Goal: Transaction & Acquisition: Purchase product/service

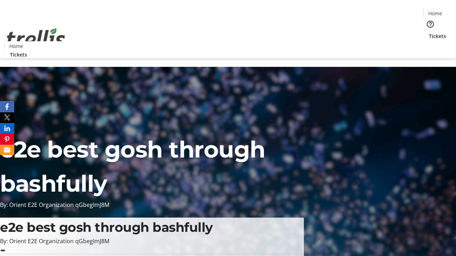
click at [429, 32] on span "Tickets" at bounding box center [437, 35] width 17 height 7
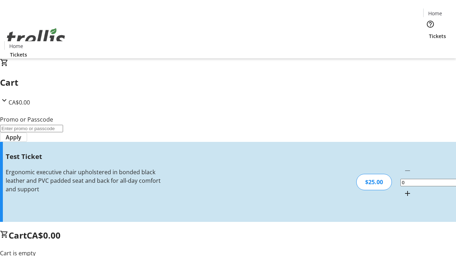
click at [403, 189] on mat-icon "Increment by one" at bounding box center [407, 193] width 9 height 9
type input "1"
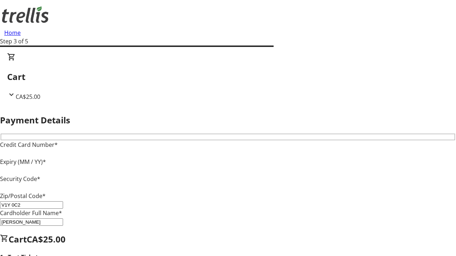
type input "V1Y 0C2"
